Goal: Transaction & Acquisition: Download file/media

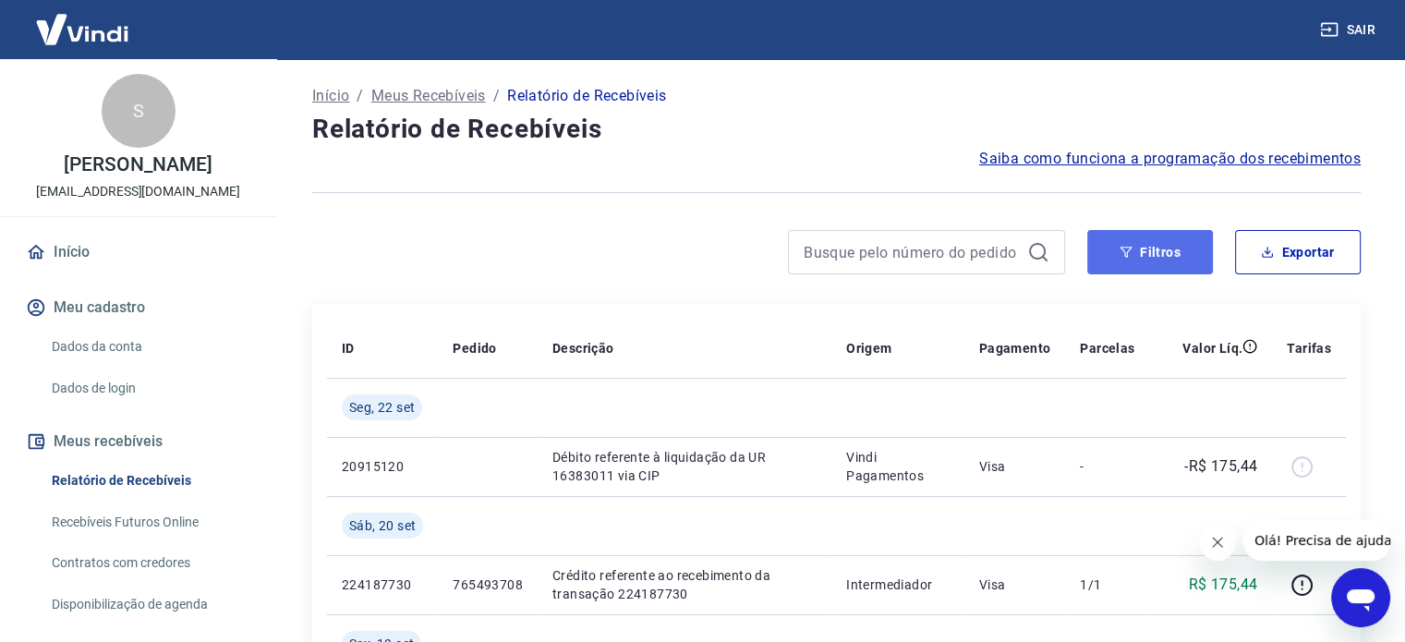
click at [1179, 249] on button "Filtros" at bounding box center [1150, 252] width 126 height 44
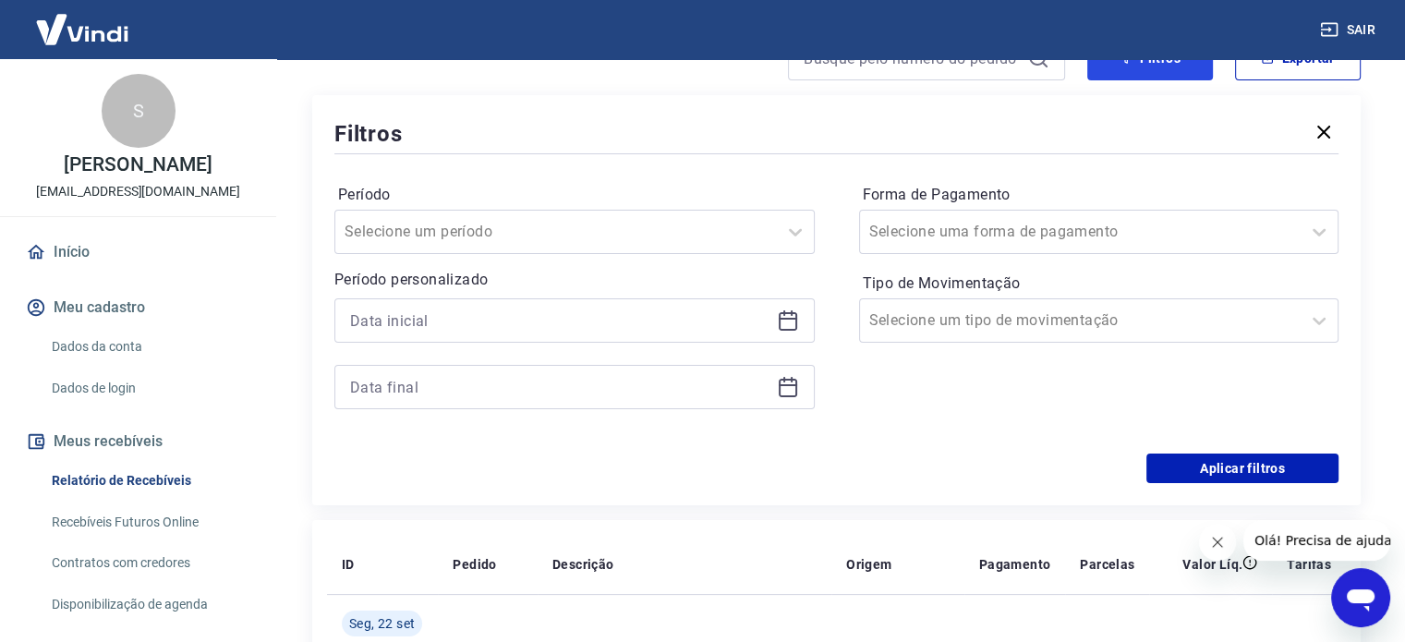
scroll to position [277, 0]
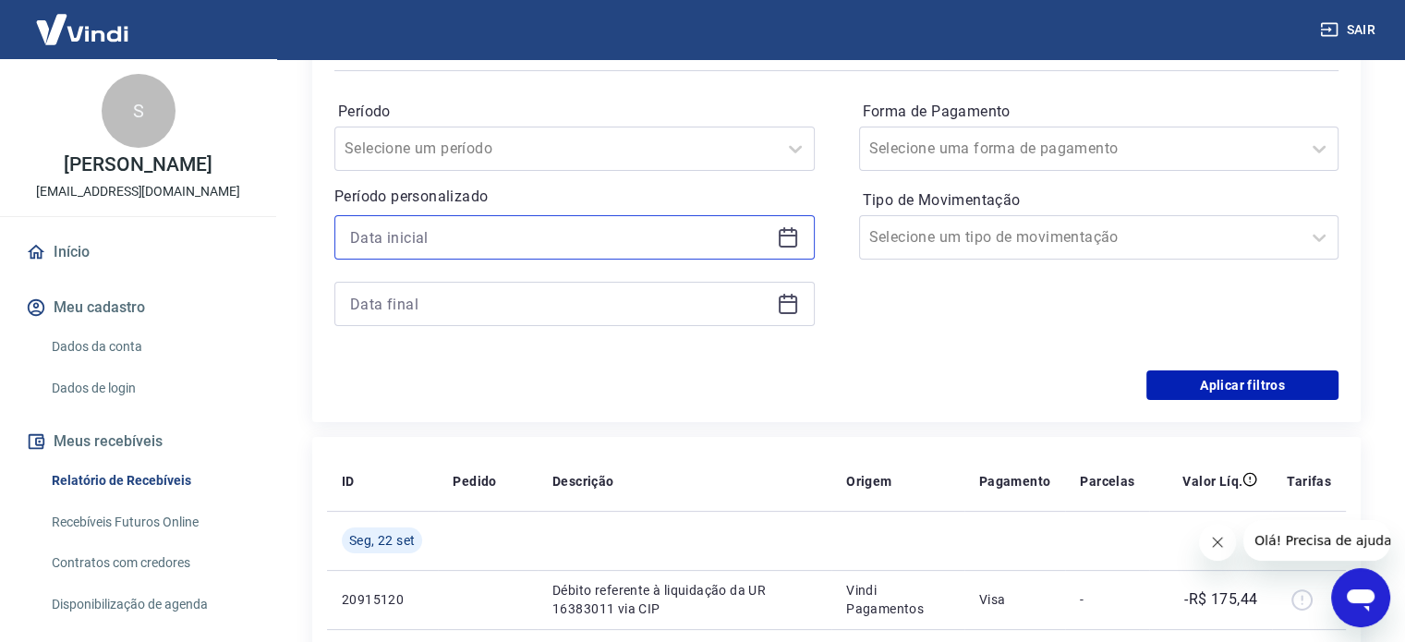
click at [628, 239] on input at bounding box center [559, 237] width 419 height 28
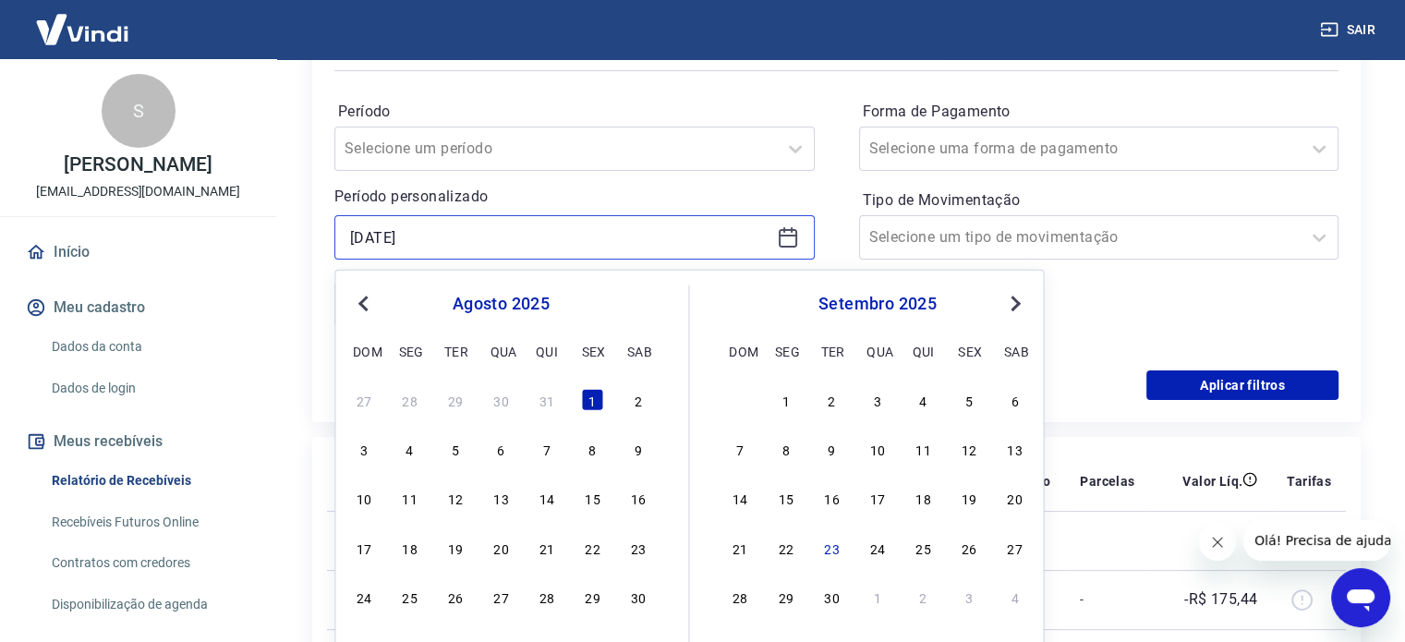
type input "[DATE]"
click at [639, 198] on p "Período personalizado" at bounding box center [574, 197] width 480 height 22
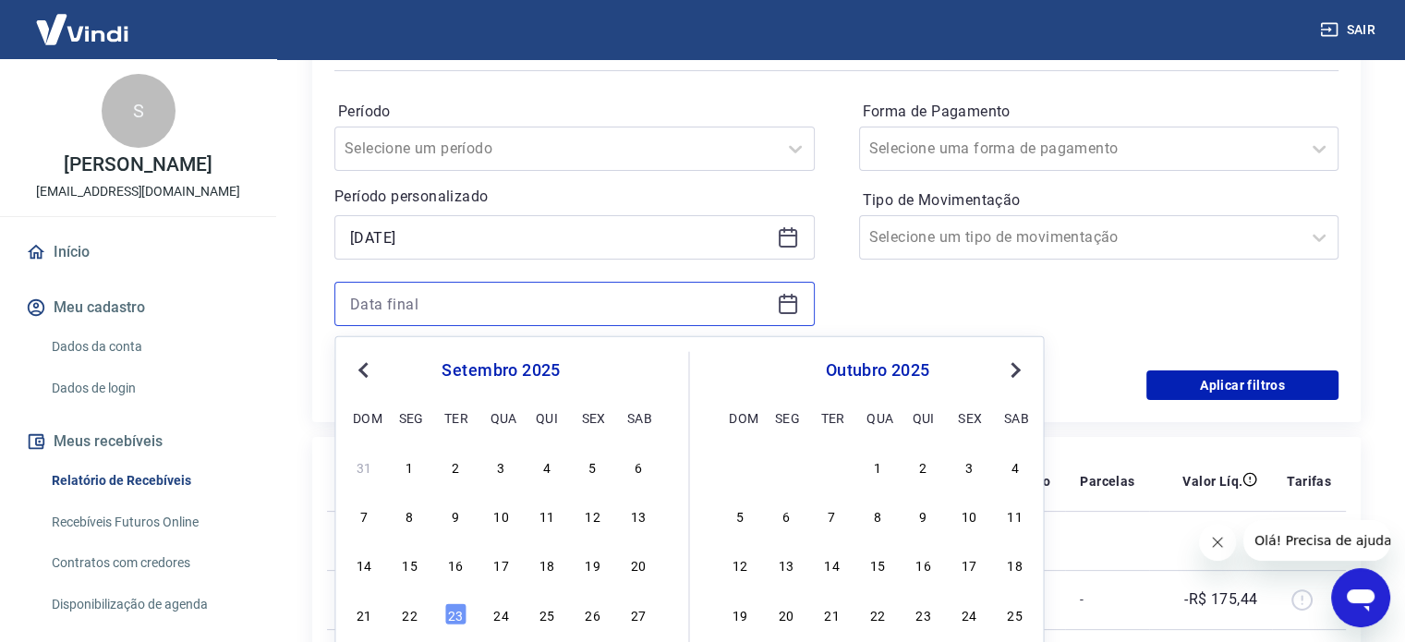
click at [491, 301] on input at bounding box center [559, 304] width 419 height 28
type input "[DATE]"
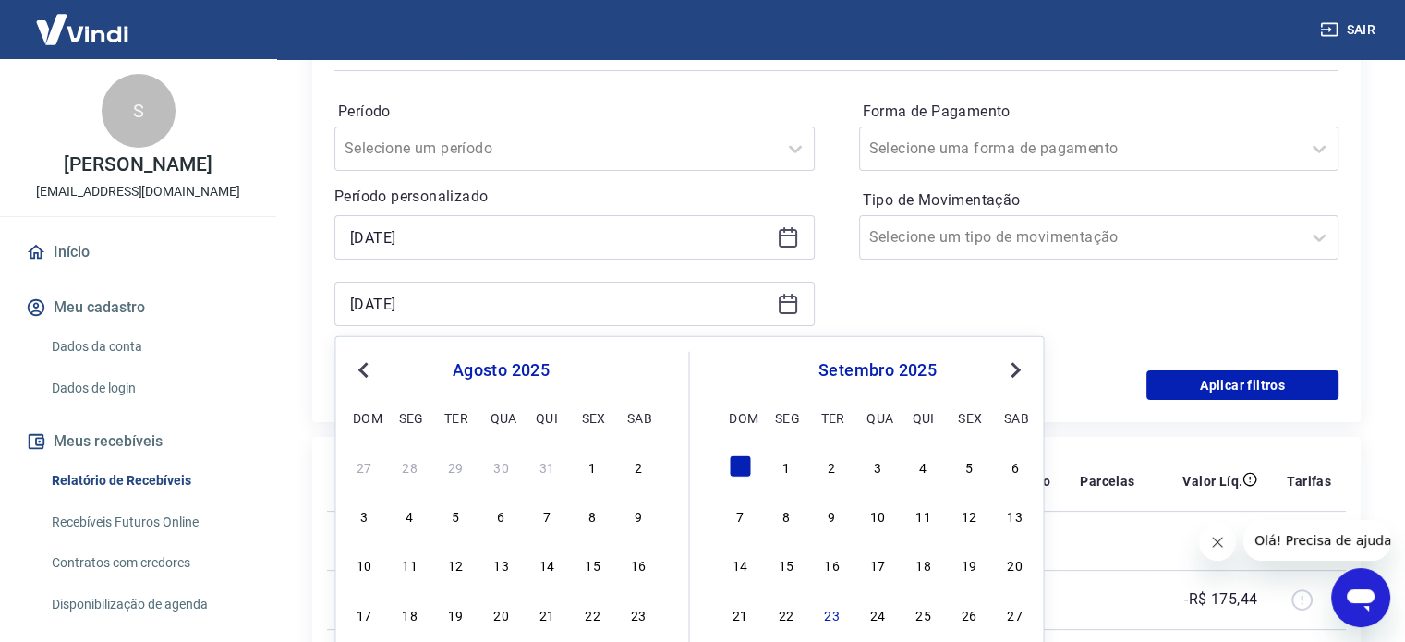
click at [894, 301] on div "Forma de Pagamento Selecione uma forma de pagamento Tipo de Movimentação Seleci…" at bounding box center [1099, 222] width 480 height 251
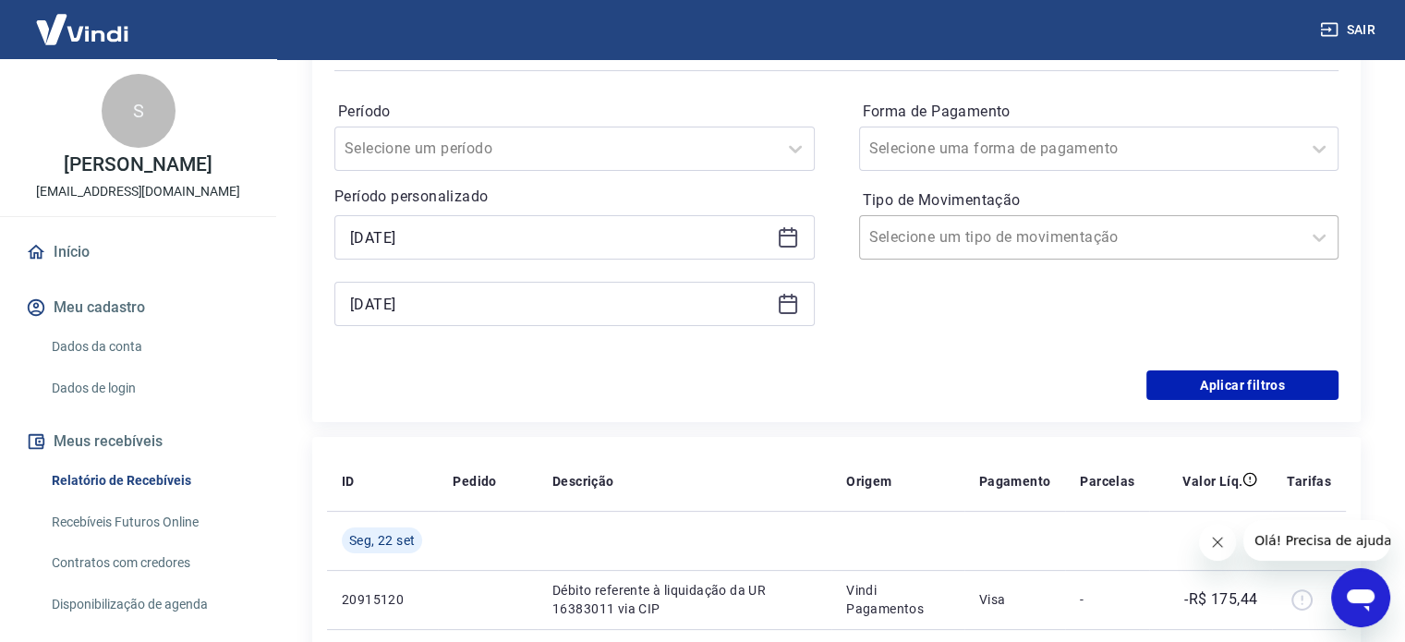
click at [1116, 247] on div at bounding box center [1080, 237] width 423 height 26
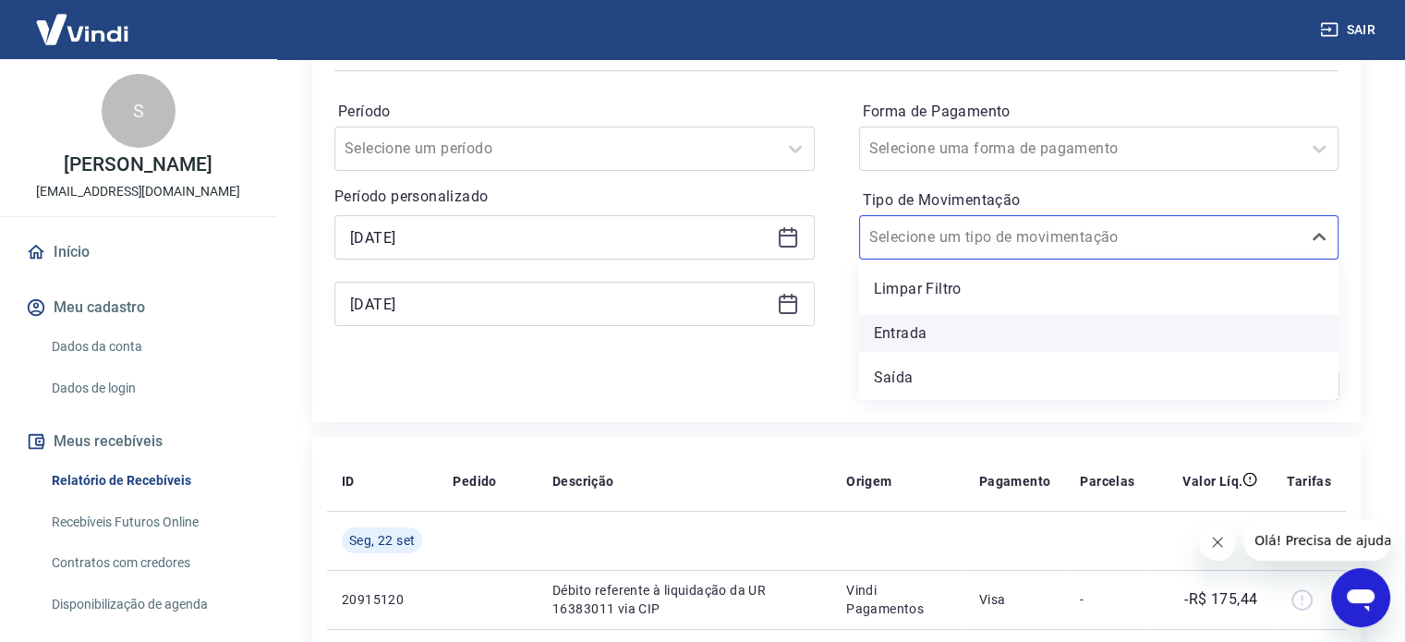
click at [968, 325] on div "Entrada" at bounding box center [1099, 333] width 480 height 37
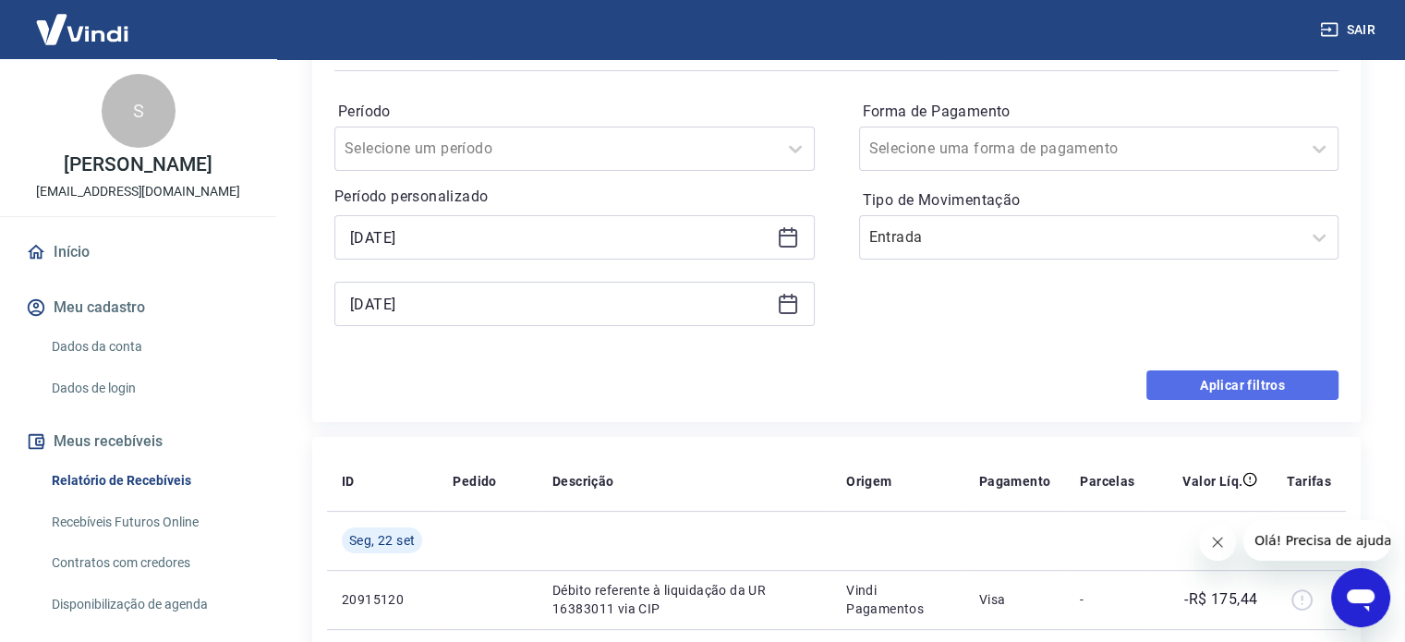
click at [1204, 376] on button "Aplicar filtros" at bounding box center [1242, 385] width 192 height 30
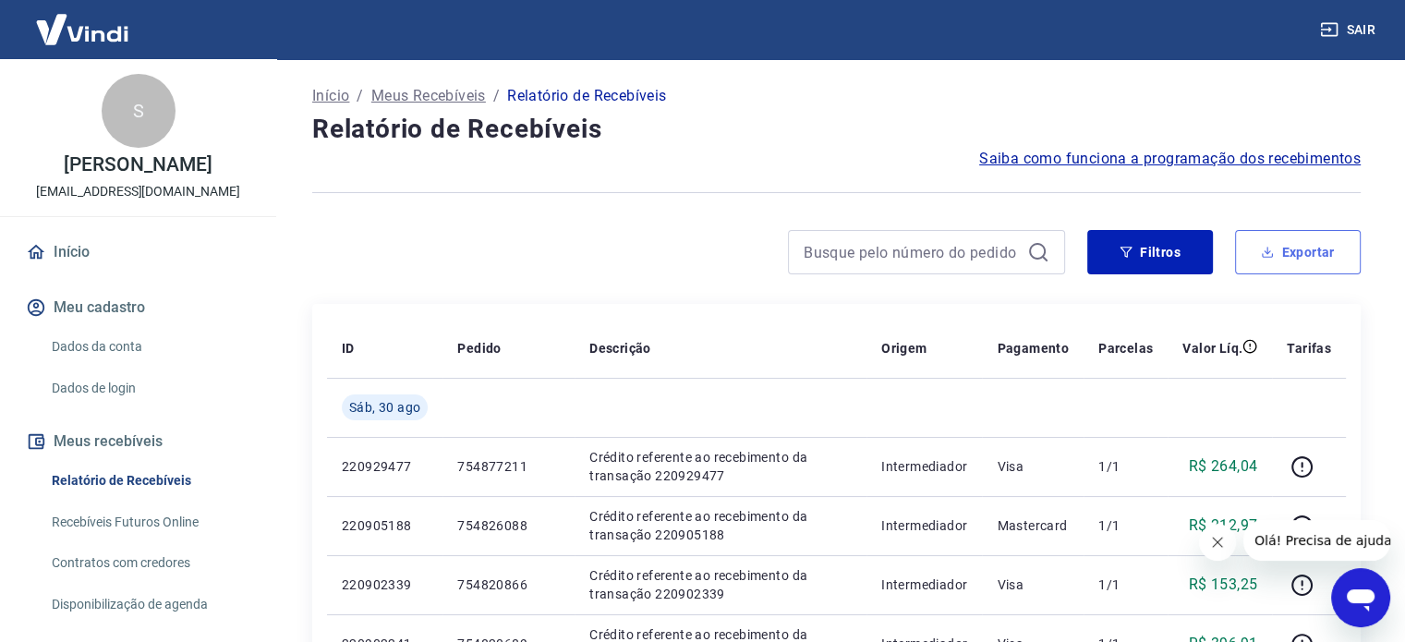
click at [1293, 259] on button "Exportar" at bounding box center [1298, 252] width 126 height 44
type input "[DATE]"
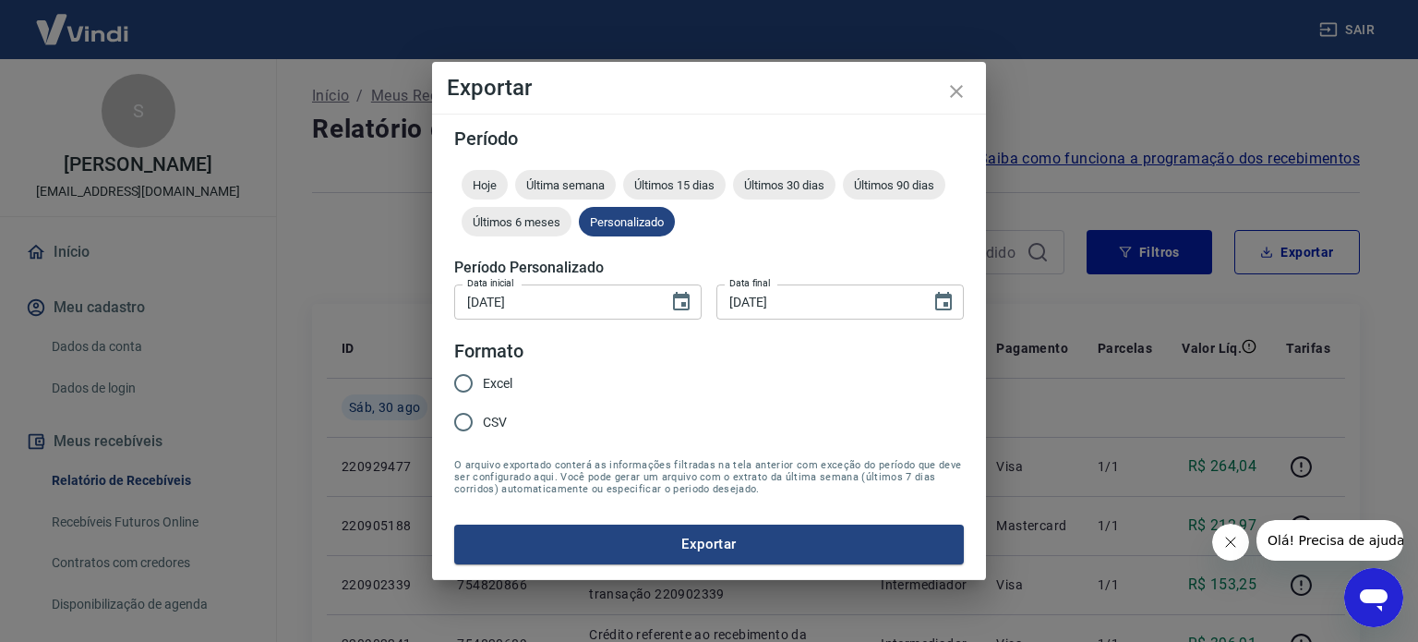
click at [485, 385] on span "Excel" at bounding box center [498, 383] width 30 height 19
click at [483, 385] on input "Excel" at bounding box center [463, 383] width 39 height 39
radio input "true"
click at [727, 544] on button "Exportar" at bounding box center [709, 544] width 510 height 39
